Goal: Find specific page/section: Find specific page/section

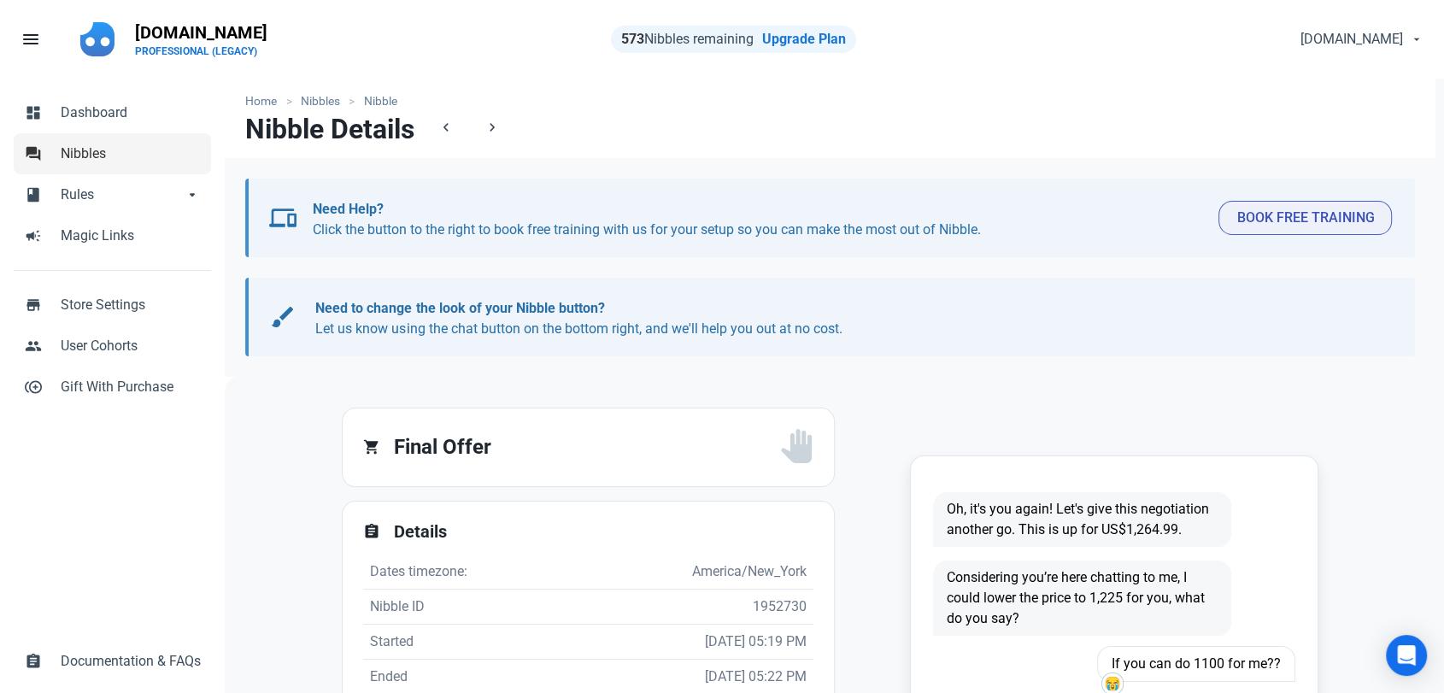
click at [96, 159] on span "Nibbles" at bounding box center [131, 154] width 140 height 21
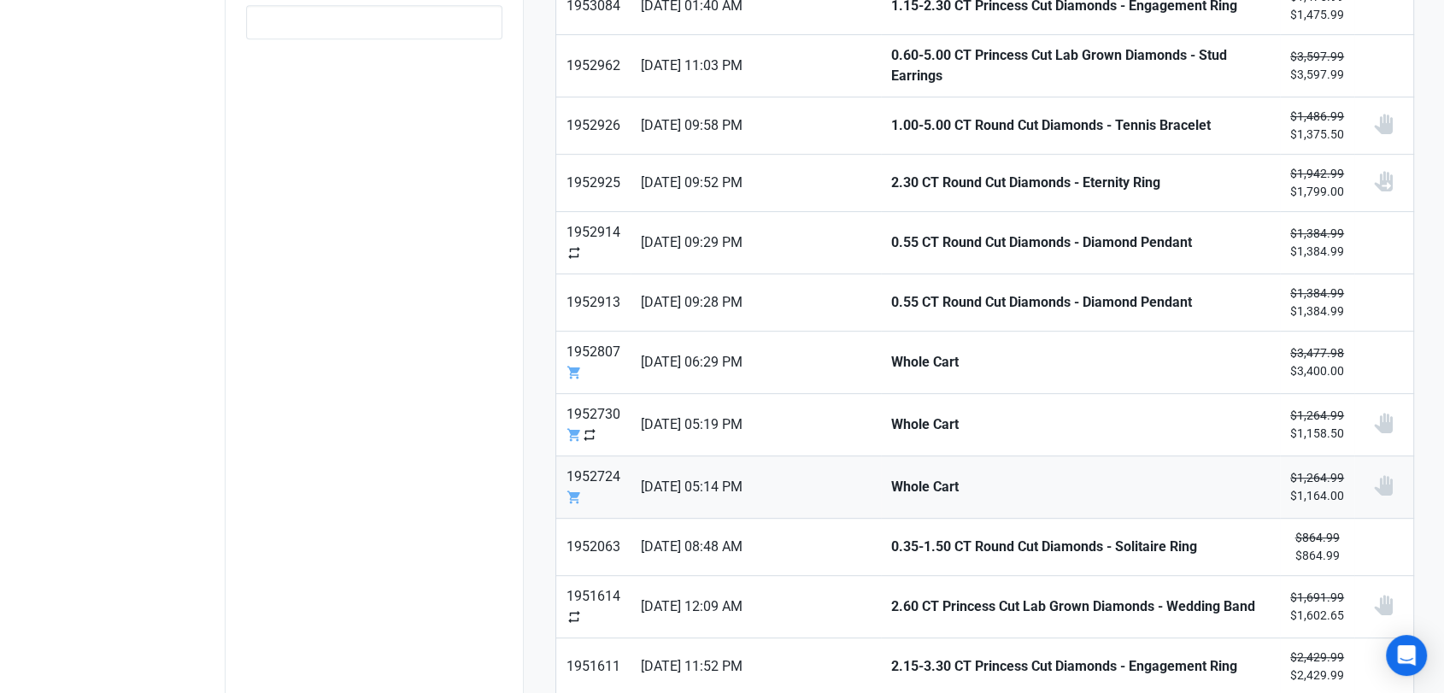
scroll to position [854, 0]
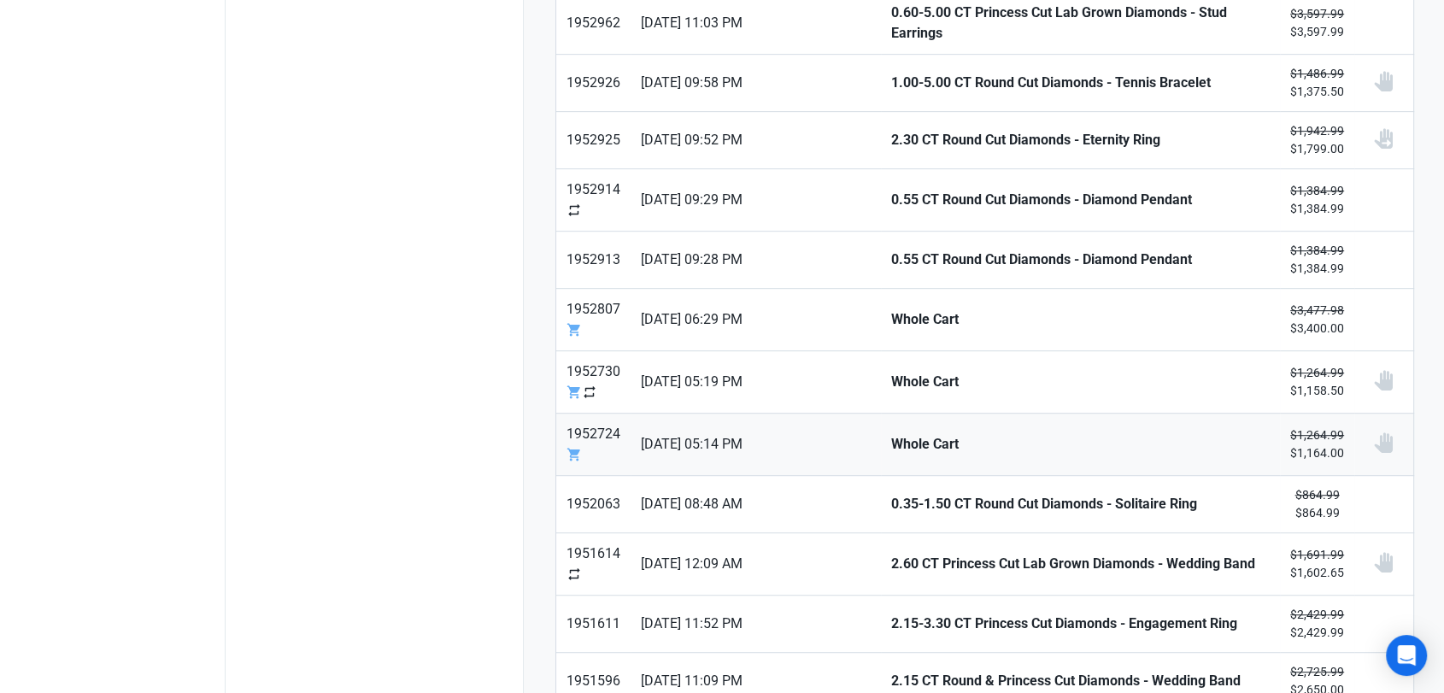
click at [803, 447] on link "[DATE] 05:14 PM" at bounding box center [755, 444] width 250 height 62
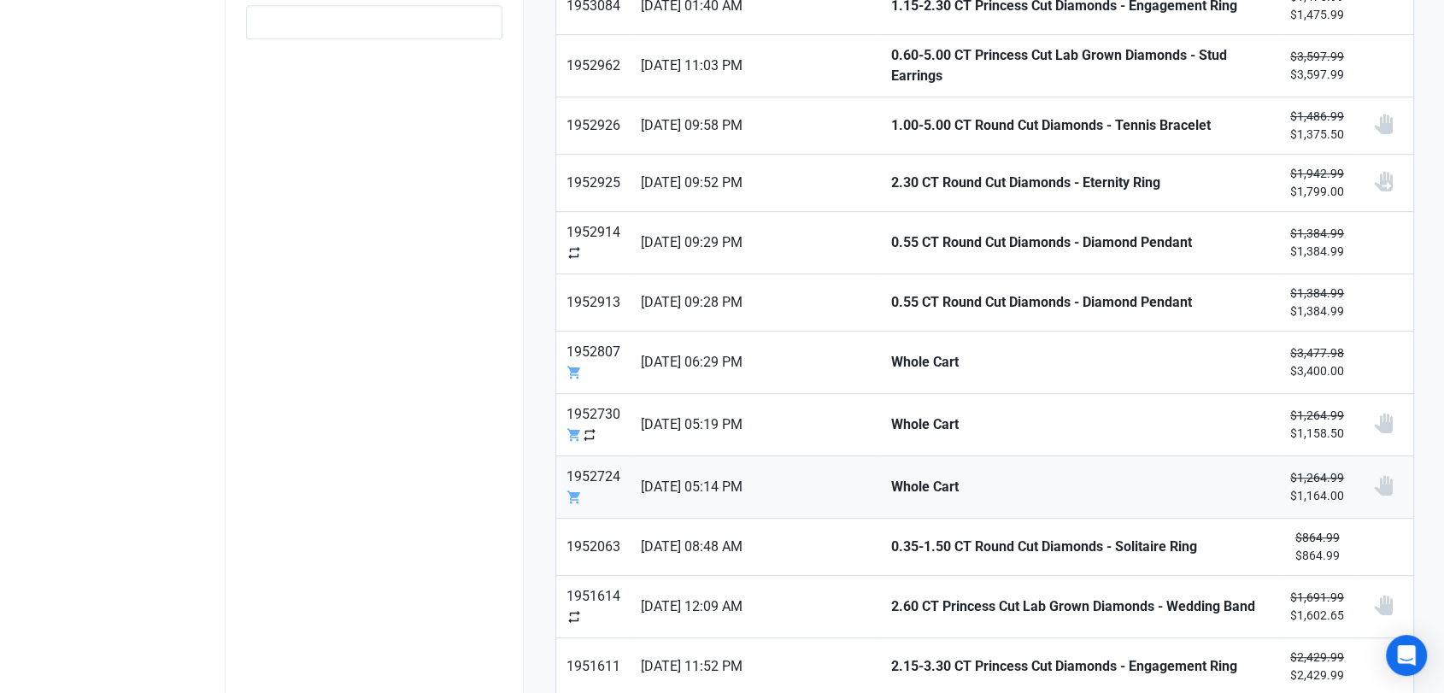
scroll to position [854, 0]
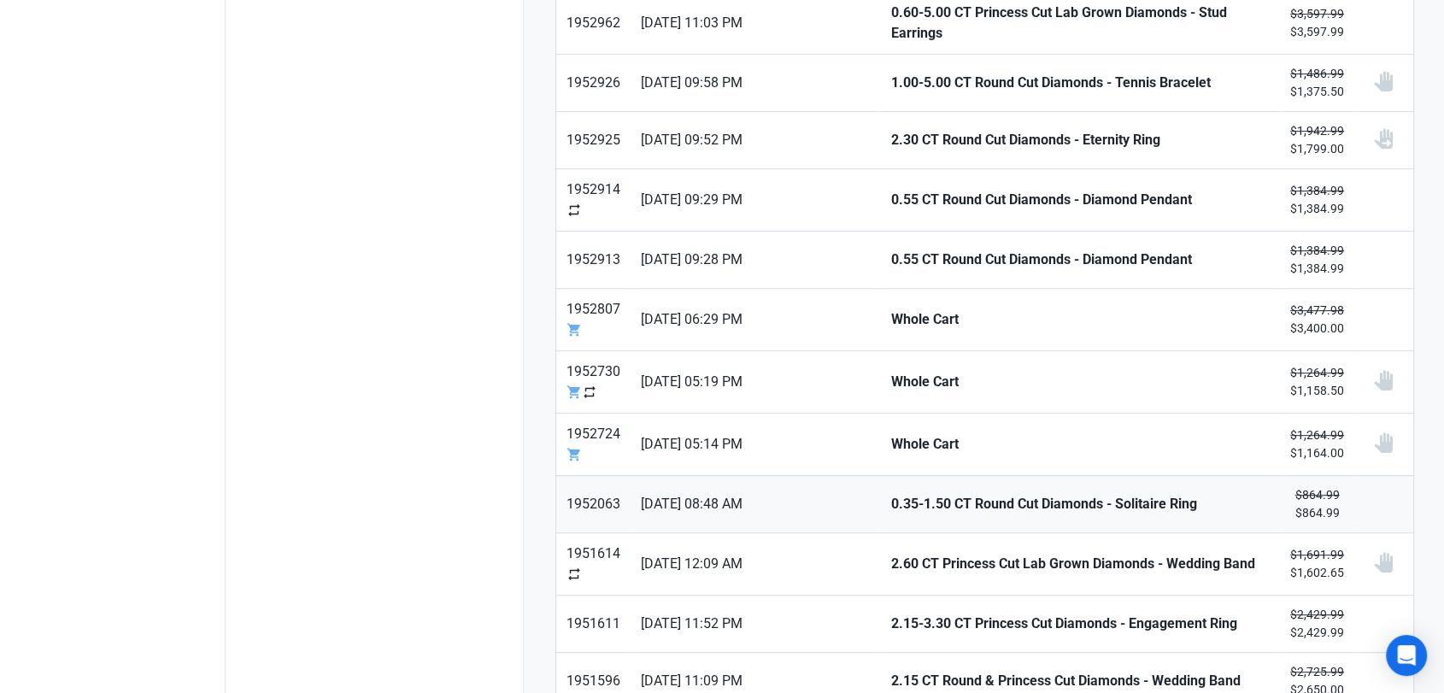
click at [891, 500] on strong "0.35-1.50 CT Round Cut Diamonds - Solitaire Ring" at bounding box center [1080, 504] width 378 height 21
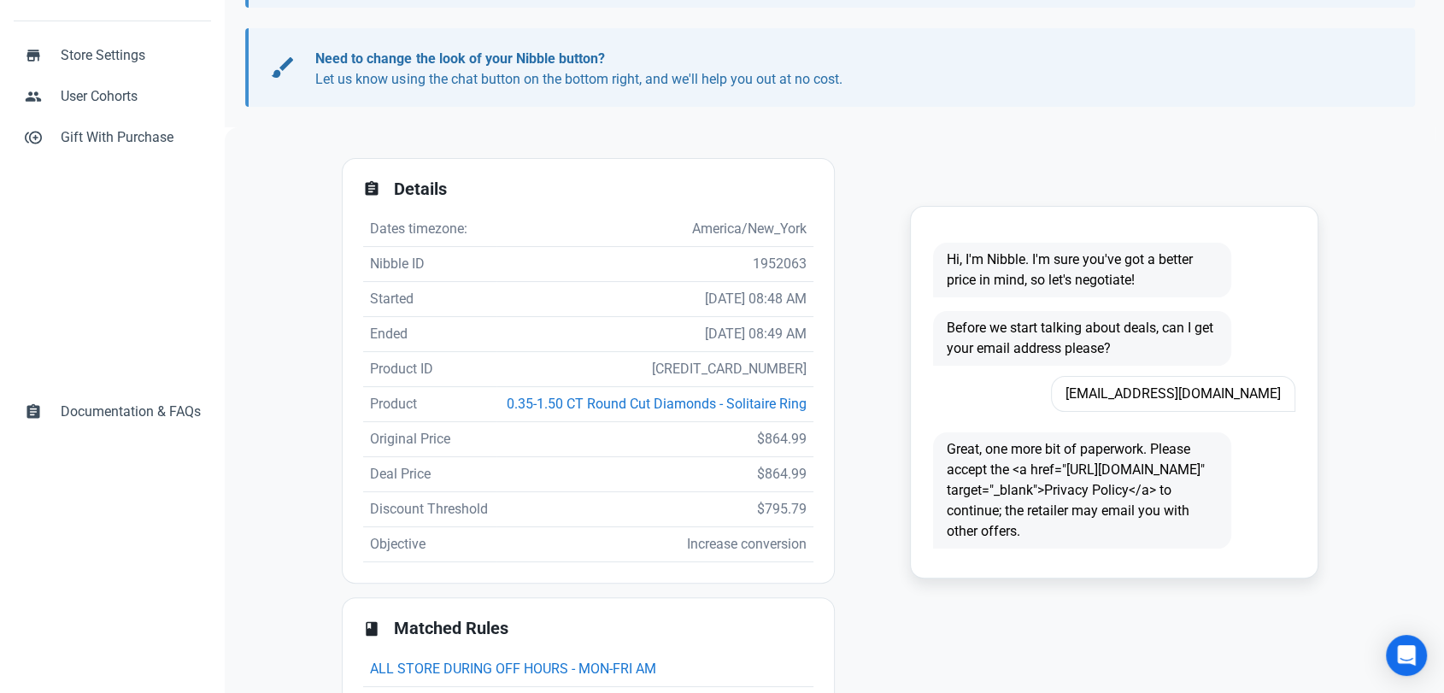
scroll to position [284, 0]
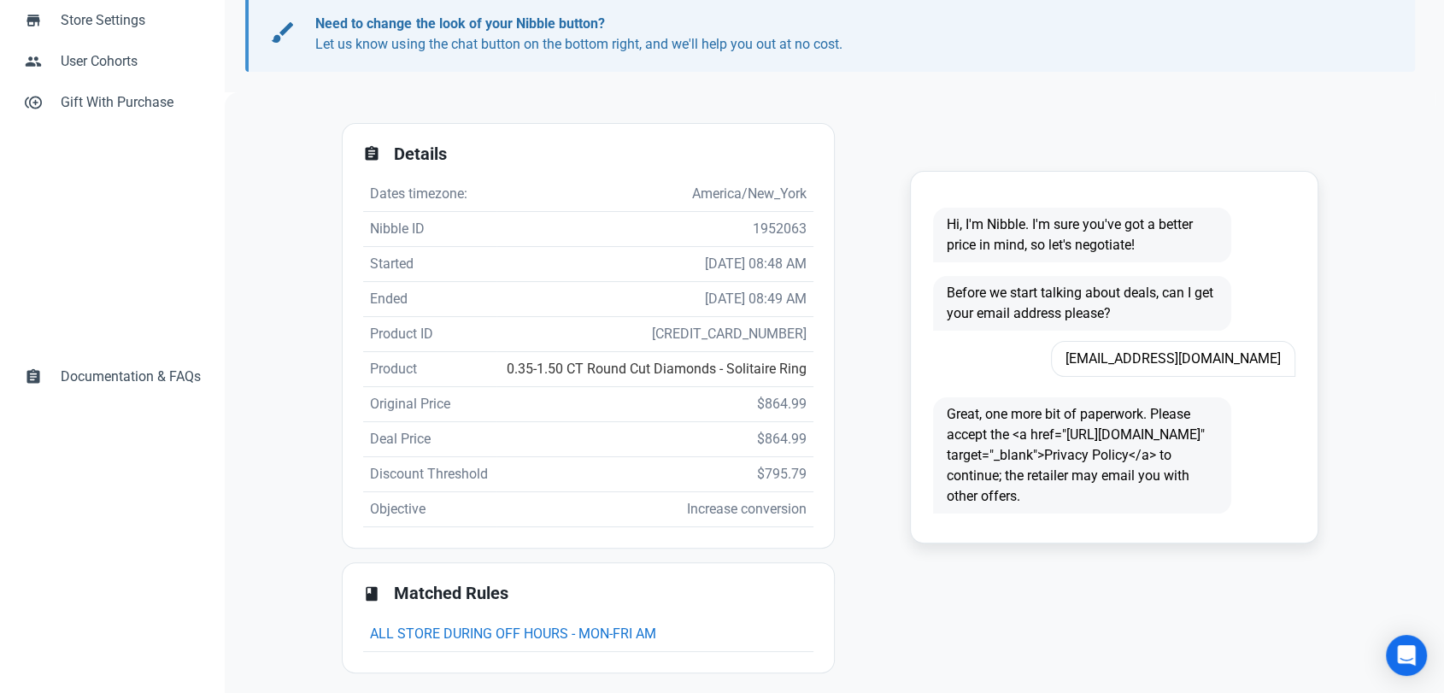
click at [694, 369] on link "0.35-1.50 CT Round Cut Diamonds - Solitaire Ring" at bounding box center [657, 368] width 300 height 16
